Goal: Obtain resource: Obtain resource

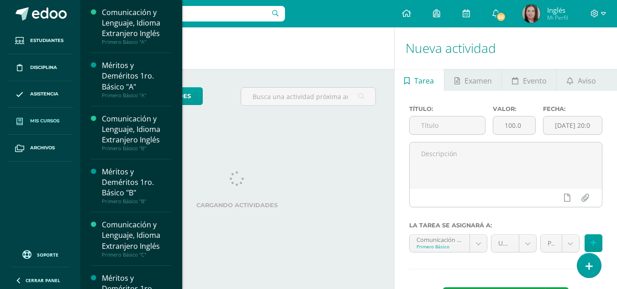
click at [34, 119] on span "Mis cursos" at bounding box center [44, 120] width 29 height 7
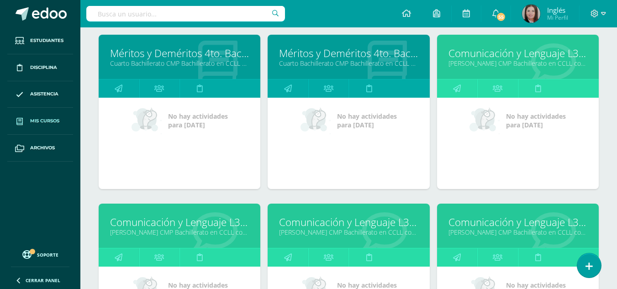
scroll to position [1823, 0]
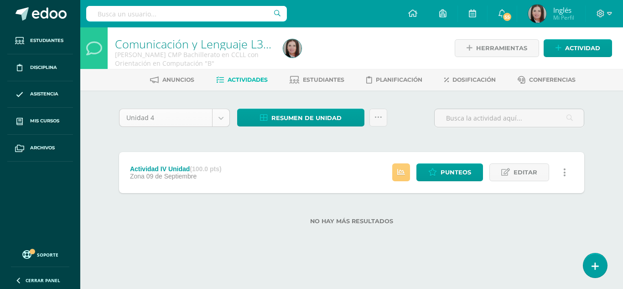
click at [196, 123] on body "Estudiantes Disciplina Asistencia Mis cursos Archivos Soporte Centro de ayuda Ú…" at bounding box center [311, 127] width 623 height 254
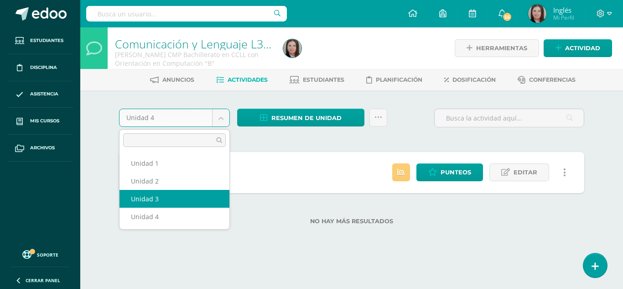
select select "Unidad 3"
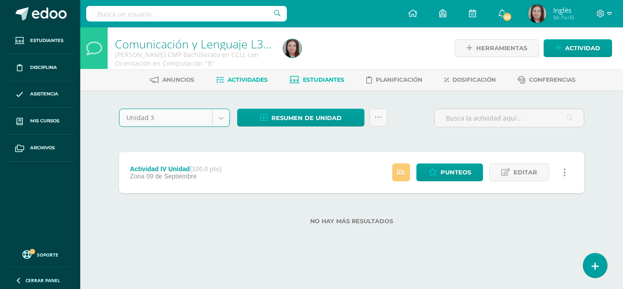
click at [325, 79] on span "Estudiantes" at bounding box center [324, 79] width 42 height 7
click at [262, 81] on span "Actividades" at bounding box center [248, 79] width 40 height 7
click at [316, 76] on span "Estudiantes" at bounding box center [324, 79] width 42 height 7
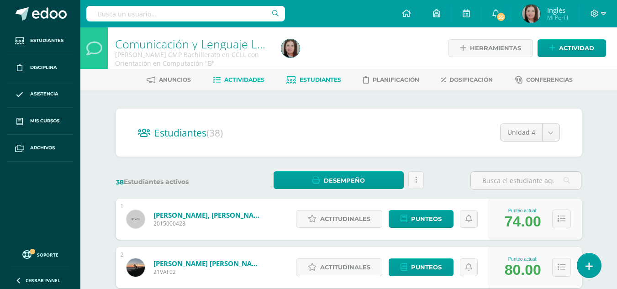
click at [243, 81] on span "Actividades" at bounding box center [244, 79] width 40 height 7
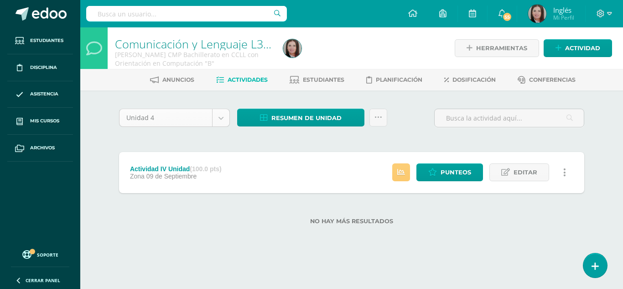
click at [183, 122] on body "Estudiantes Disciplina Asistencia Mis cursos Archivos Soporte Centro de ayuda Ú…" at bounding box center [311, 127] width 623 height 254
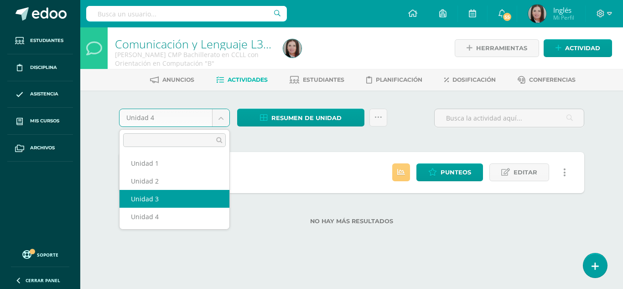
select select "Unidad 3"
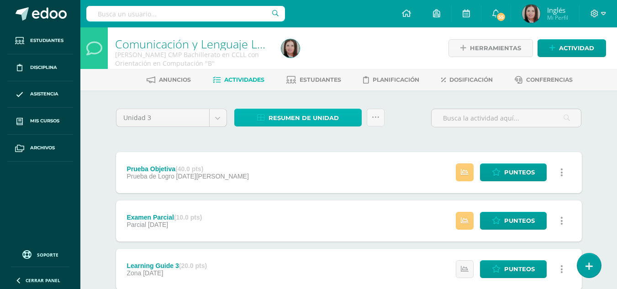
click at [326, 123] on span "Resumen de unidad" at bounding box center [303, 118] width 70 height 17
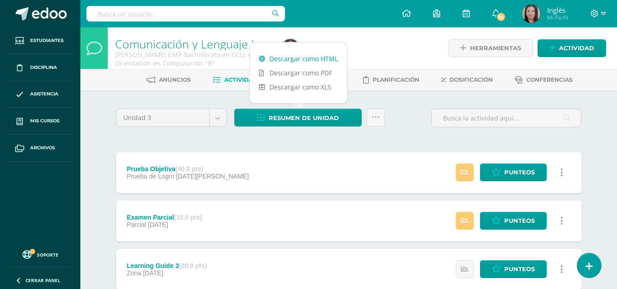
click at [334, 63] on link "Descargar como HTML" at bounding box center [298, 59] width 97 height 14
click at [384, 103] on div "Unidad 3 Unidad 1 Unidad 2 Unidad 3 Unidad 4 Resumen de unidad Enviar punteos a…" at bounding box center [349, 268] width 502 height 357
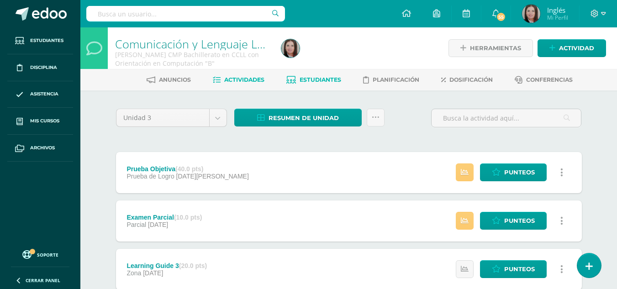
click at [327, 82] on span "Estudiantes" at bounding box center [320, 79] width 42 height 7
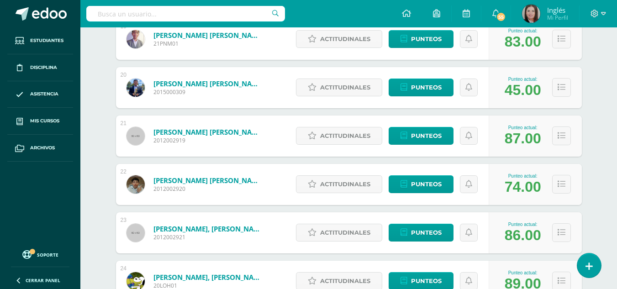
scroll to position [1026, 0]
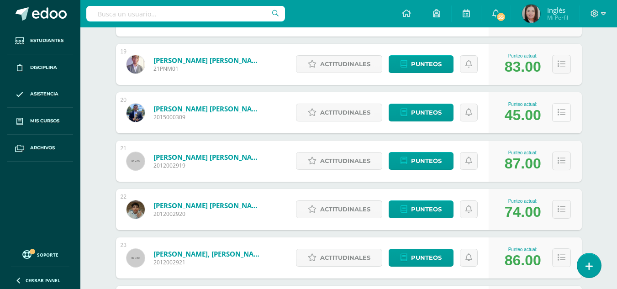
click at [560, 118] on button at bounding box center [561, 112] width 19 height 19
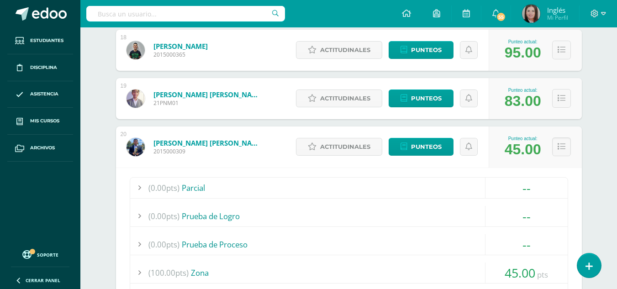
scroll to position [980, 0]
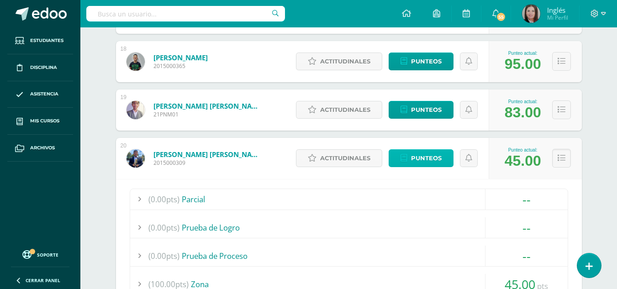
click at [435, 157] on span "Punteos" at bounding box center [426, 158] width 31 height 17
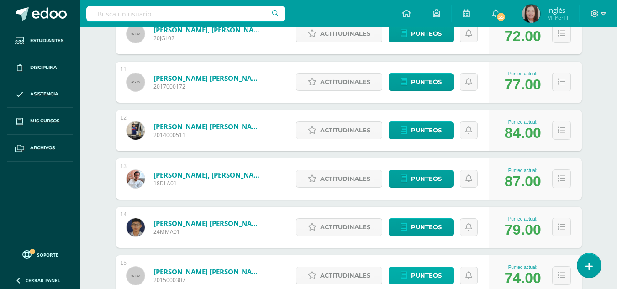
scroll to position [432, 0]
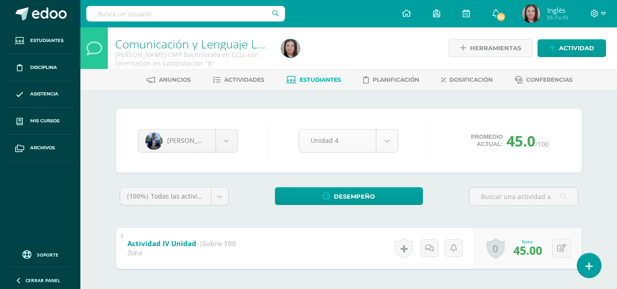
click at [313, 138] on body "Estudiantes Disciplina Asistencia Mis cursos Archivos Soporte Centro de ayuda Ú…" at bounding box center [308, 165] width 617 height 330
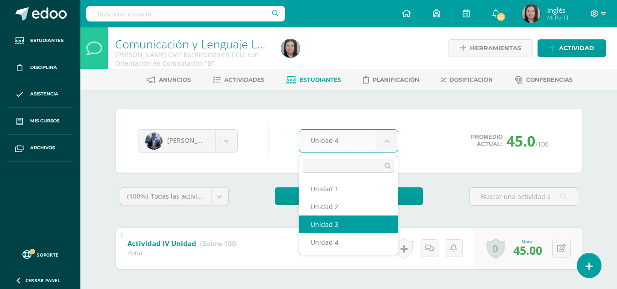
select select "Unidad 3"
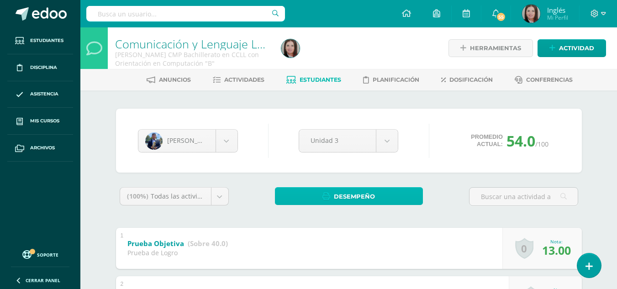
click at [338, 200] on span "Desempeño" at bounding box center [354, 196] width 41 height 17
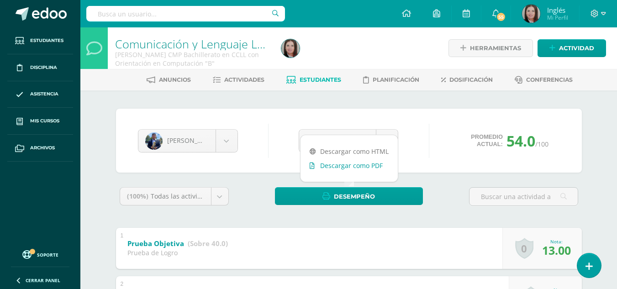
click at [352, 160] on link "Descargar como PDF" at bounding box center [348, 165] width 97 height 14
